Goal: Task Accomplishment & Management: Use online tool/utility

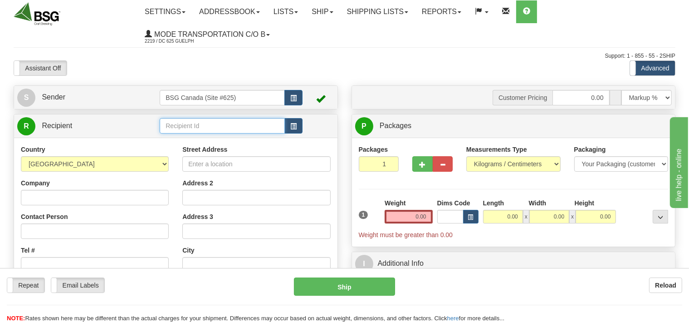
click at [186, 124] on input "text" at bounding box center [222, 125] width 125 height 15
click at [174, 139] on div "BLACK GOLD BREWERY" at bounding box center [220, 140] width 116 height 10
type input "BLACK GOLD BREWERY"
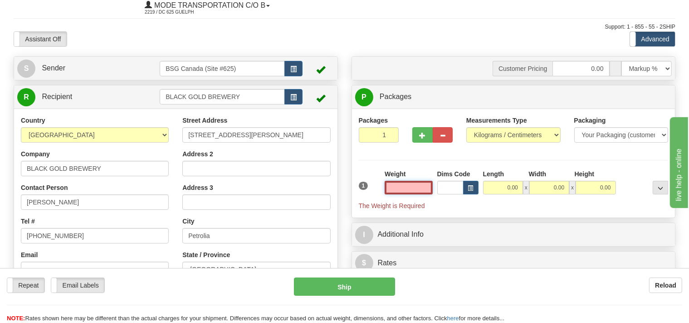
scroll to position [48, 0]
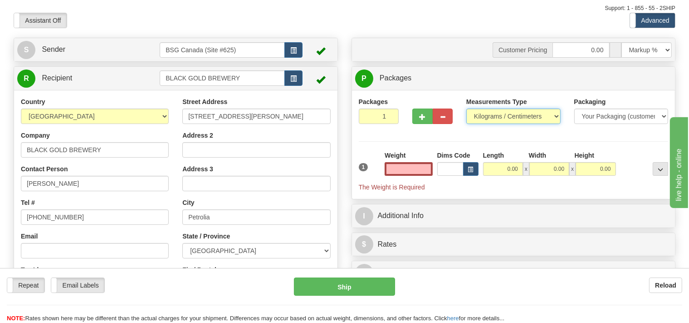
type input "0.00"
click at [466, 108] on select "Pounds / Inches Kilograms / Centimeters" at bounding box center [513, 115] width 94 height 15
select select "0"
click option "Pounds / Inches" at bounding box center [0, 0] width 0 height 0
click at [401, 171] on input "0.00" at bounding box center [409, 169] width 48 height 14
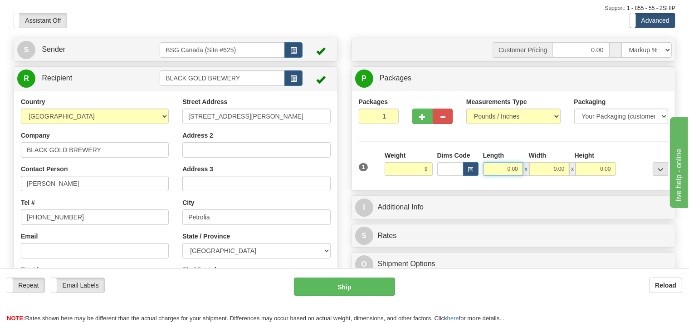
type input "9.00"
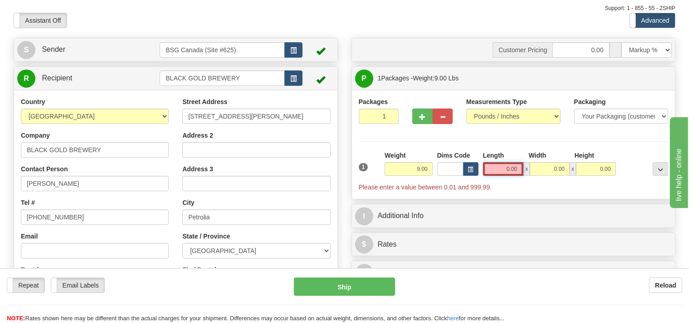
click at [494, 166] on input "0.00" at bounding box center [503, 169] width 41 height 14
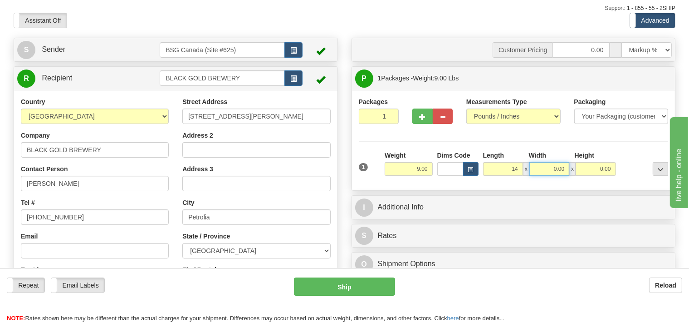
type input "14.00"
click at [540, 170] on input "0.00" at bounding box center [550, 169] width 40 height 14
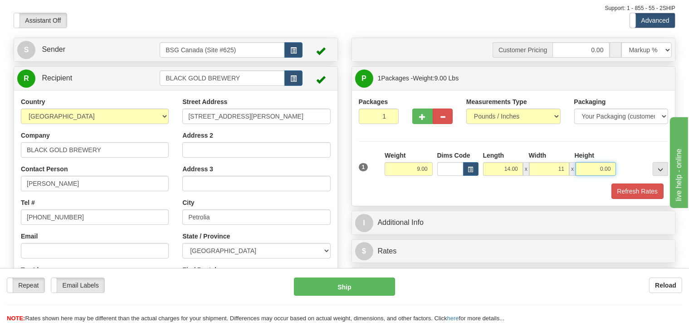
type input "11.00"
click at [598, 170] on input "0.00" at bounding box center [596, 169] width 40 height 14
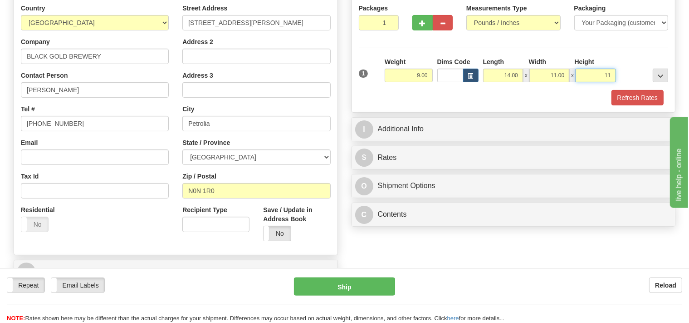
scroll to position [143, 0]
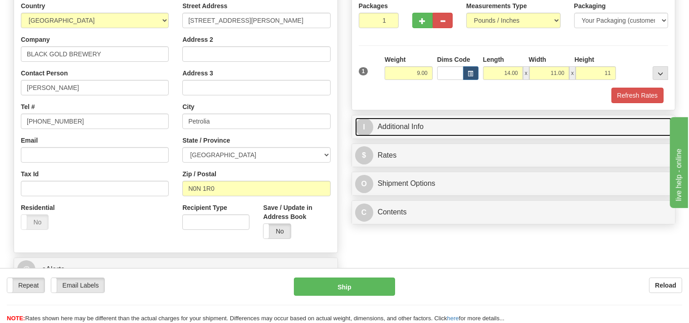
type input "11.00"
click at [410, 129] on link "I Additional Info" at bounding box center [513, 127] width 317 height 19
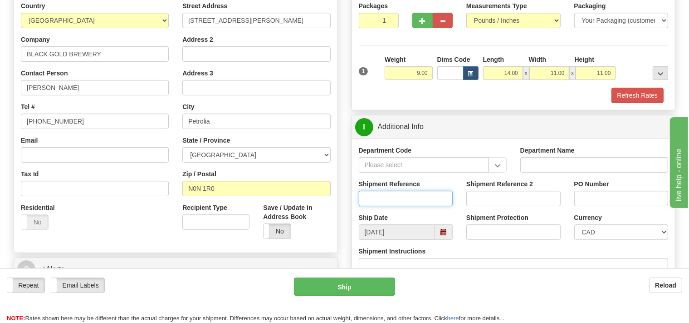
click at [395, 197] on input "Shipment Reference" at bounding box center [406, 198] width 94 height 15
type input "SO170-148928"
click at [643, 92] on button "Refresh Rates" at bounding box center [638, 95] width 52 height 15
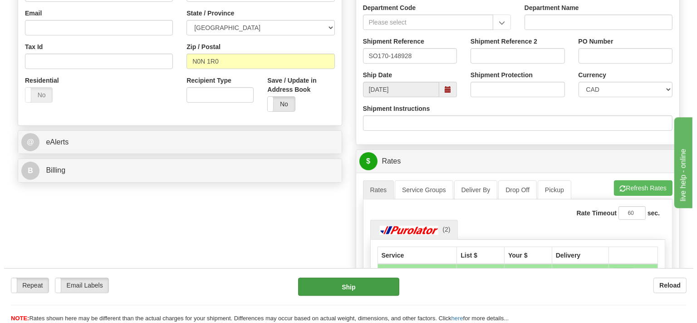
scroll to position [287, 0]
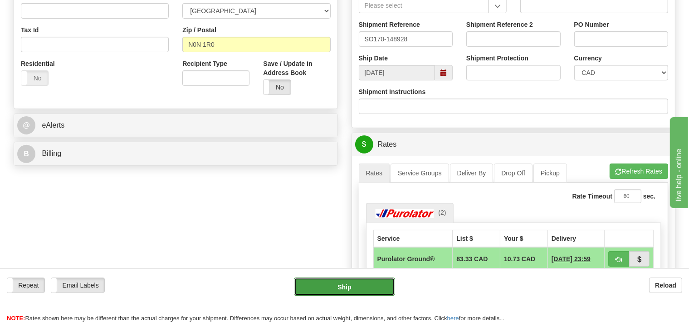
click at [371, 285] on button "Ship" at bounding box center [344, 286] width 101 height 18
type input "260"
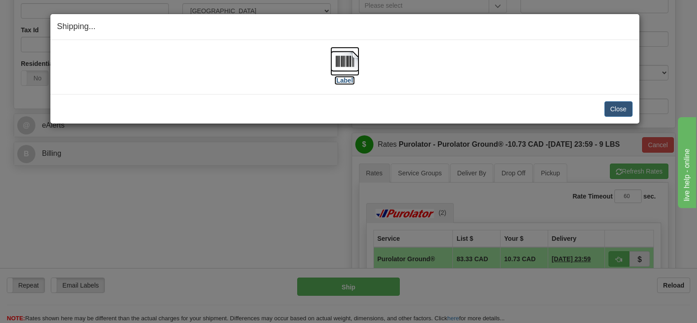
click at [341, 64] on img at bounding box center [344, 61] width 29 height 29
click at [621, 112] on button "Close" at bounding box center [618, 108] width 28 height 15
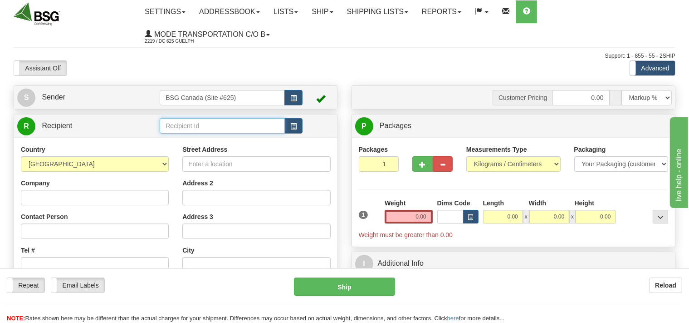
click at [177, 128] on input "text" at bounding box center [222, 125] width 125 height 15
click at [187, 123] on input "text" at bounding box center [222, 125] width 125 height 15
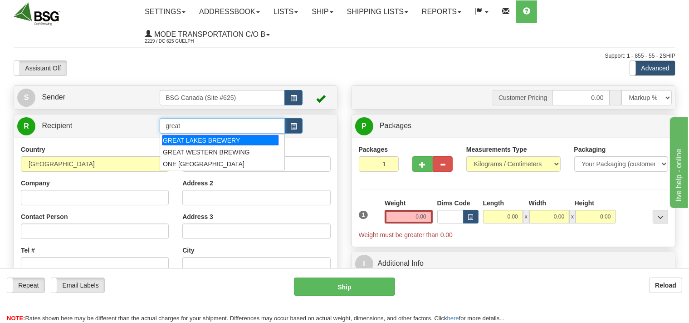
click at [196, 137] on div "GREAT LAKES BREWERY" at bounding box center [220, 140] width 116 height 10
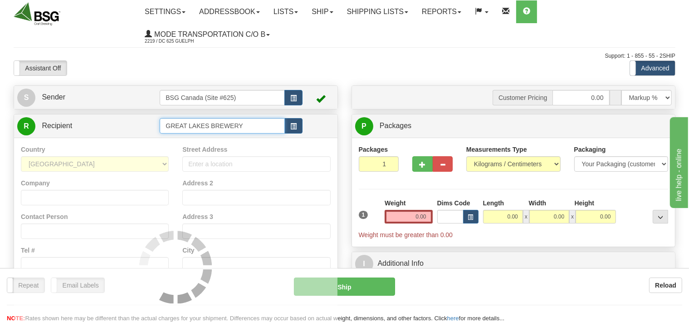
type input "GREAT LAKES BREWERY"
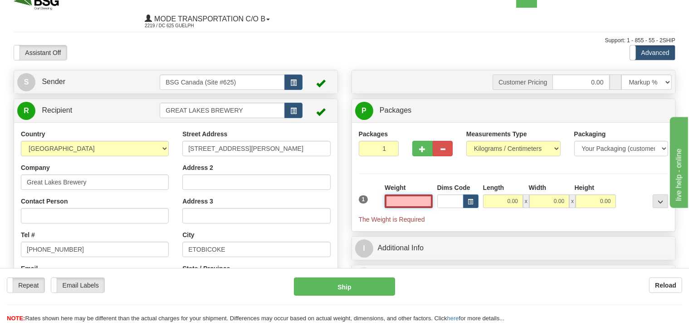
scroll to position [48, 0]
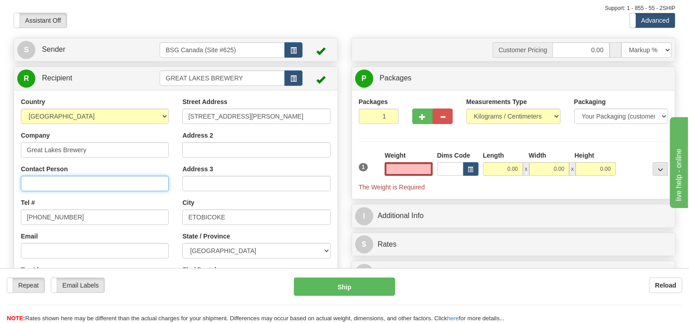
type input "0.00"
click at [86, 186] on input "Contact Person" at bounding box center [95, 183] width 148 height 15
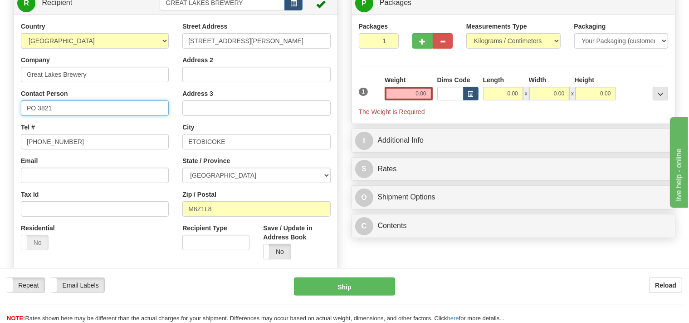
scroll to position [143, 0]
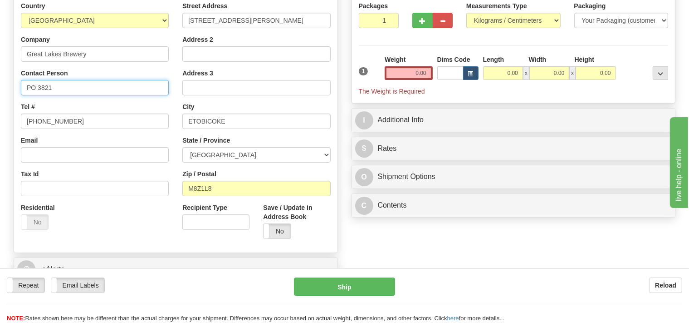
type input "PO 3821"
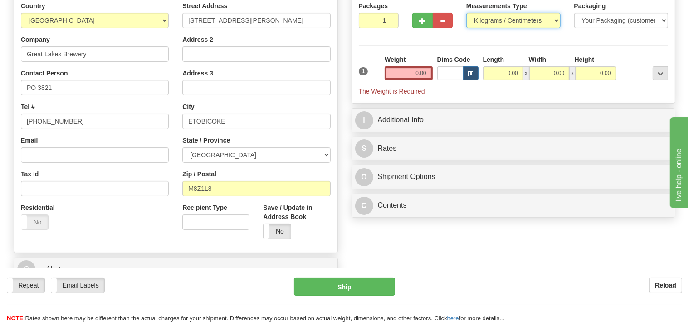
click at [466, 13] on select "Pounds / Inches Kilograms / Centimeters" at bounding box center [513, 20] width 94 height 15
select select "0"
click option "Pounds / Inches" at bounding box center [0, 0] width 0 height 0
click at [400, 68] on input "0.00" at bounding box center [409, 73] width 48 height 14
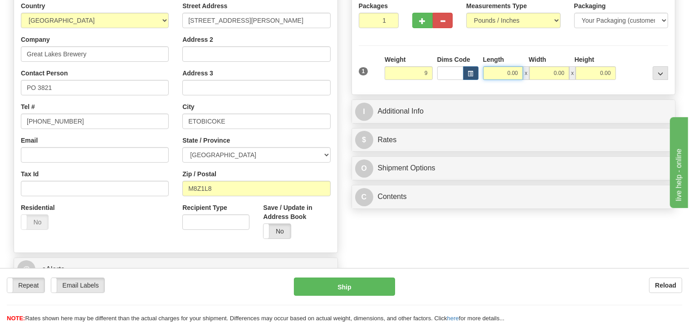
type input "9.00"
click at [495, 66] on input "0.00" at bounding box center [503, 73] width 40 height 14
type input "11.00"
click at [552, 72] on input "0.00" at bounding box center [550, 73] width 40 height 14
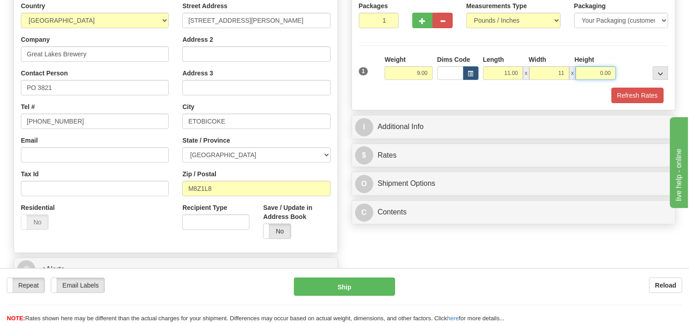
type input "11.00"
click at [581, 73] on input "0.00" at bounding box center [596, 73] width 40 height 14
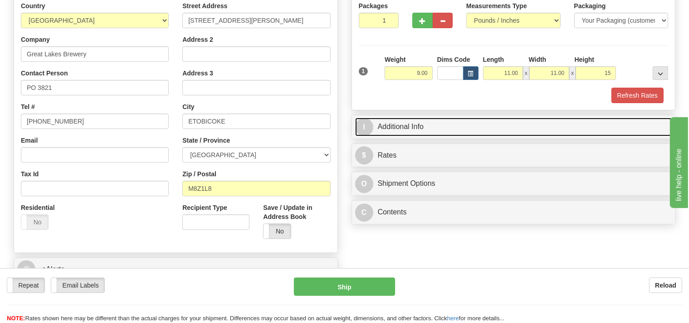
type input "15.00"
click at [444, 118] on link "I Additional Info" at bounding box center [513, 127] width 317 height 19
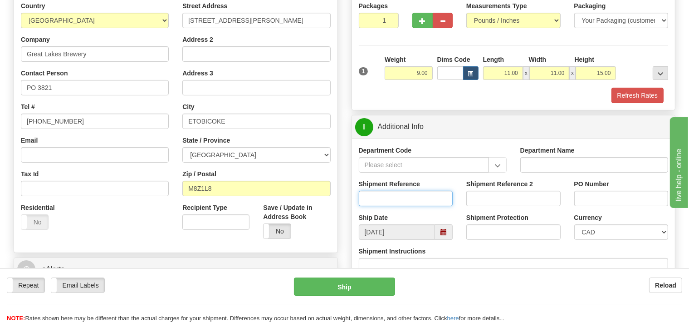
click at [392, 204] on input "Shipment Reference" at bounding box center [406, 198] width 94 height 15
type input "SO170-148924"
click at [636, 94] on button "Refresh Rates" at bounding box center [638, 95] width 52 height 15
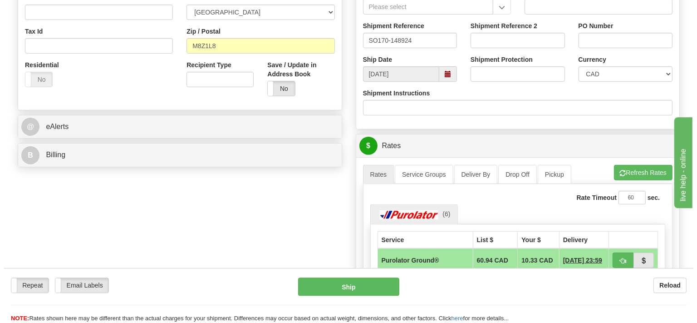
scroll to position [287, 0]
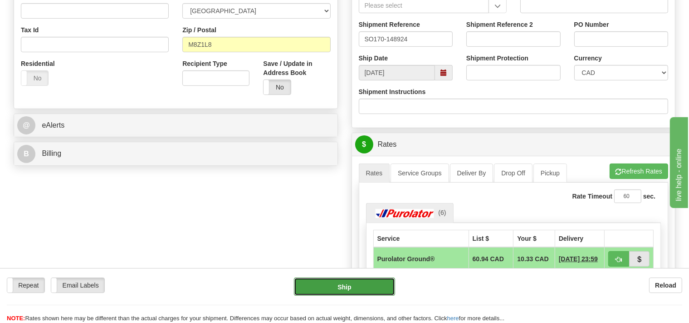
click at [372, 282] on button "Ship" at bounding box center [344, 286] width 101 height 18
type input "260"
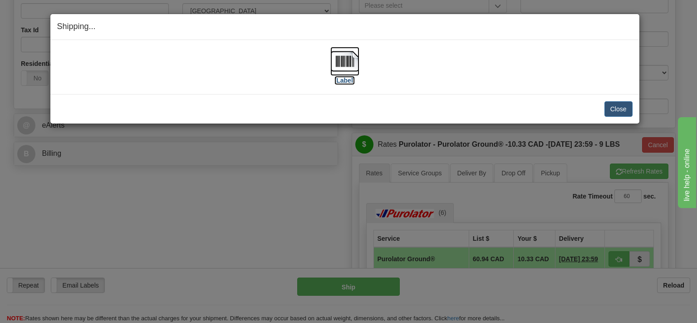
click at [346, 63] on img at bounding box center [344, 61] width 29 height 29
